Goal: Task Accomplishment & Management: Complete application form

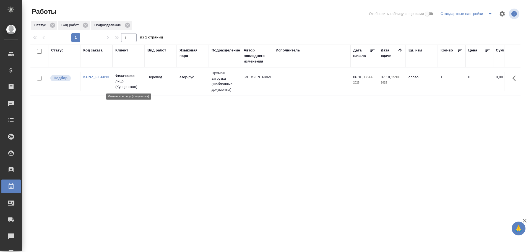
click at [135, 86] on p "Физическое лицо (Кунцевская)" at bounding box center [128, 81] width 27 height 17
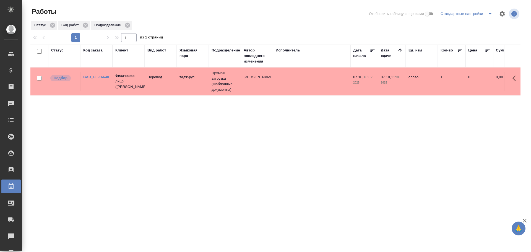
click at [187, 82] on td "тадж-рус" at bounding box center [193, 81] width 32 height 19
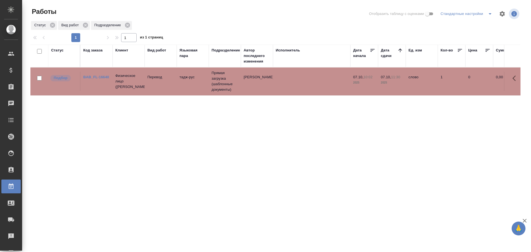
click at [187, 82] on td "тадж-рус" at bounding box center [193, 81] width 32 height 19
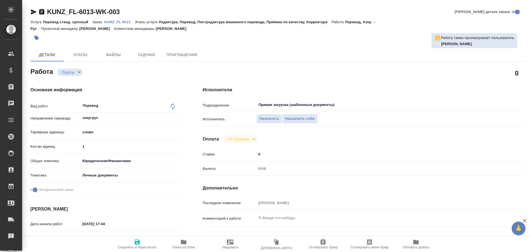
type textarea "x"
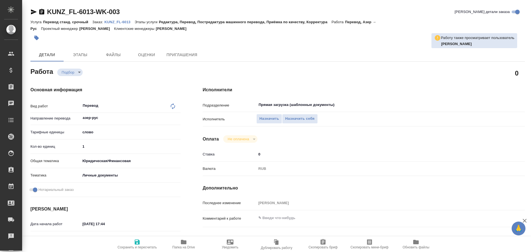
type textarea "x"
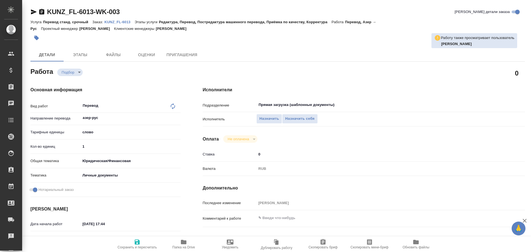
type textarea "x"
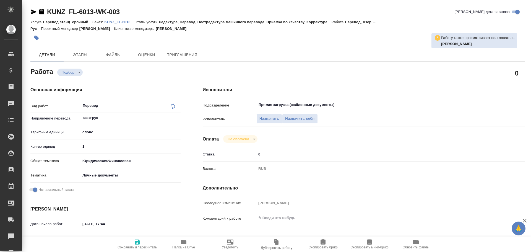
type textarea "x"
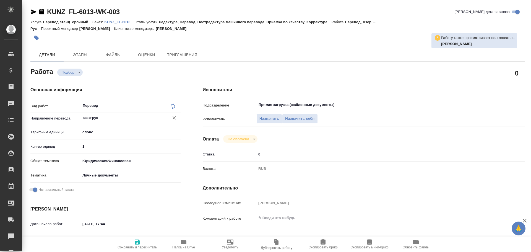
type textarea "x"
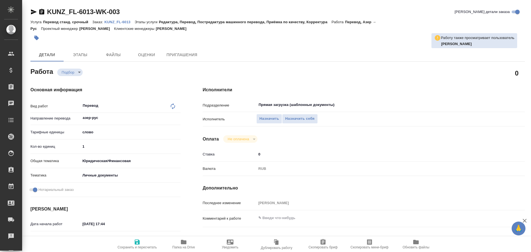
scroll to position [194, 0]
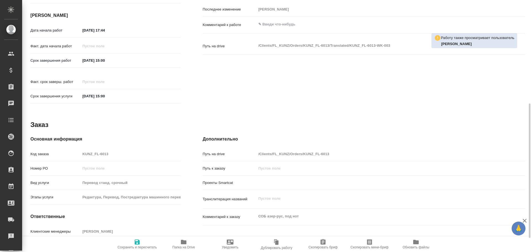
type textarea "x"
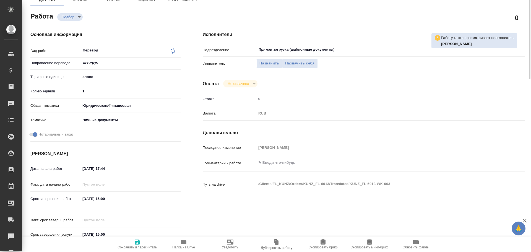
scroll to position [0, 0]
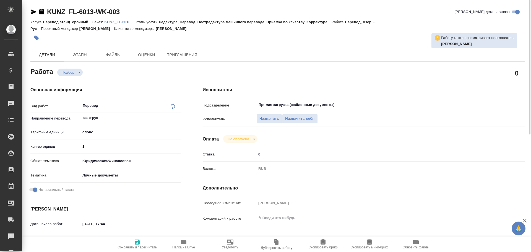
type textarea "x"
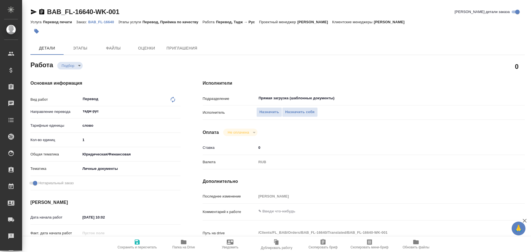
type textarea "x"
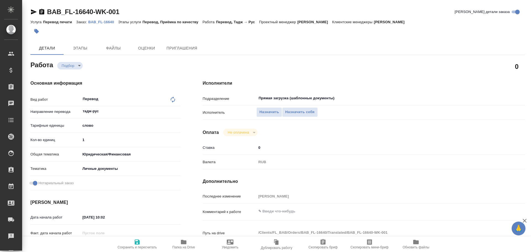
type textarea "x"
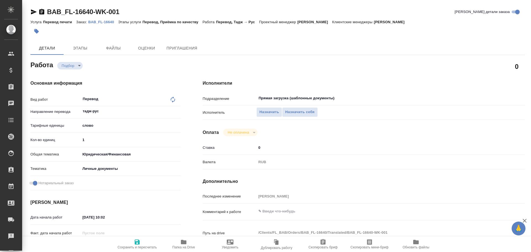
type textarea "x"
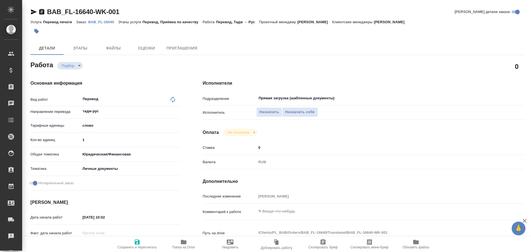
type textarea "x"
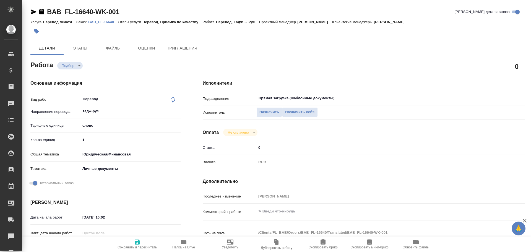
type textarea "x"
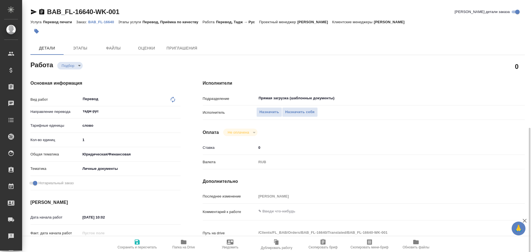
scroll to position [213, 0]
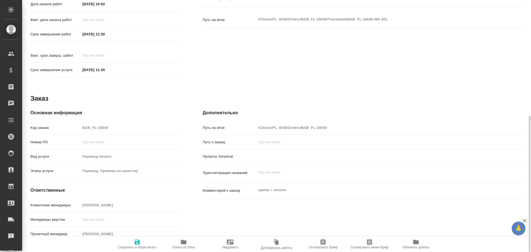
type textarea "x"
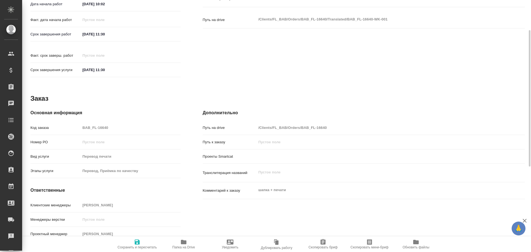
type textarea "x"
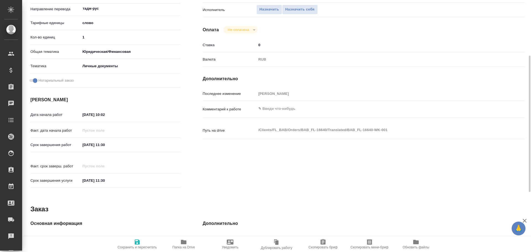
scroll to position [0, 0]
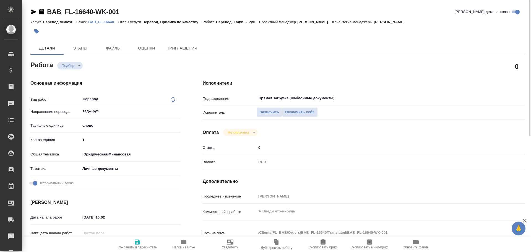
type textarea "x"
